Goal: Navigation & Orientation: Go to known website

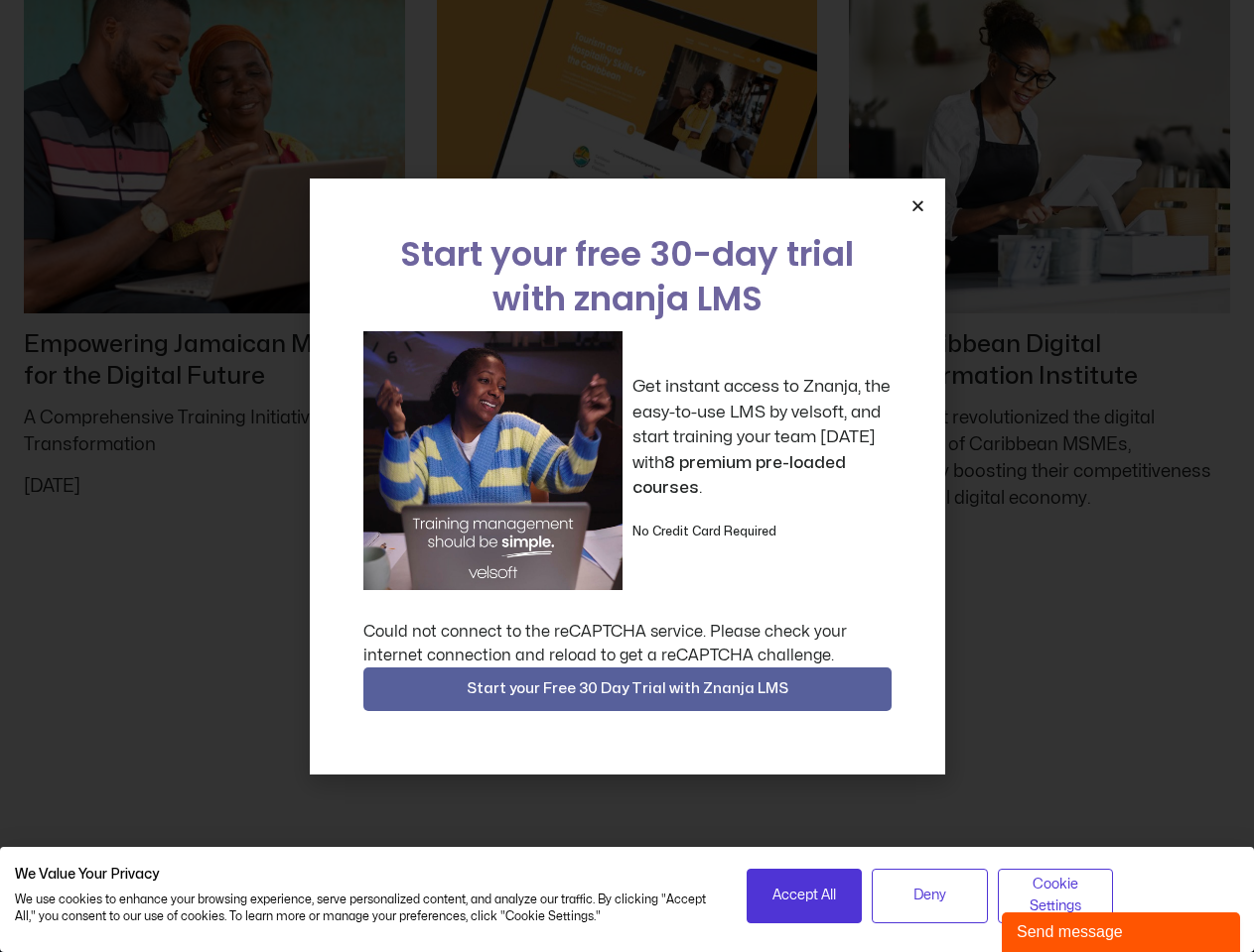
click at [626, 476] on div "Get instant access to Znanja, the easy-to-use LMS by velsoft, and start trainin…" at bounding box center [627, 461] width 528 height 259
click at [918, 205] on icon "Close" at bounding box center [918, 205] width 15 height 15
